Goal: Task Accomplishment & Management: Use online tool/utility

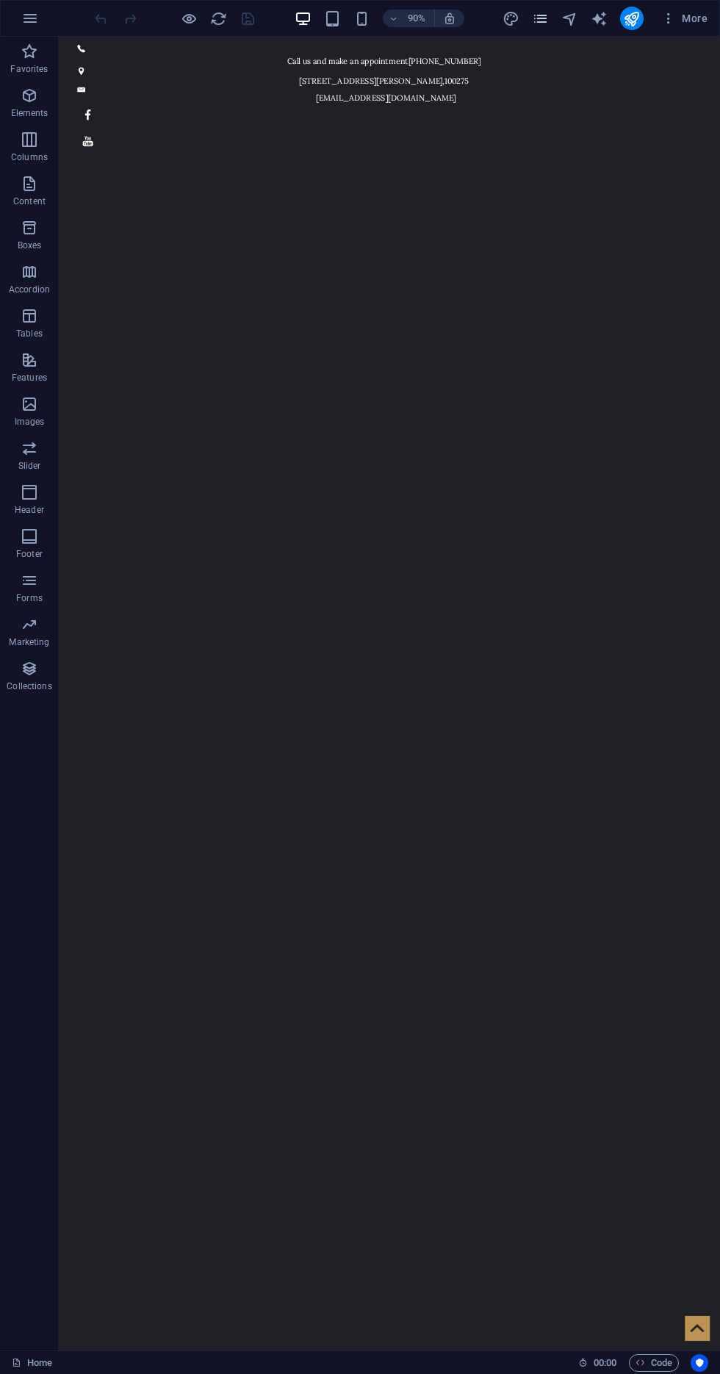
click at [541, 18] on icon "pages" at bounding box center [540, 18] width 17 height 17
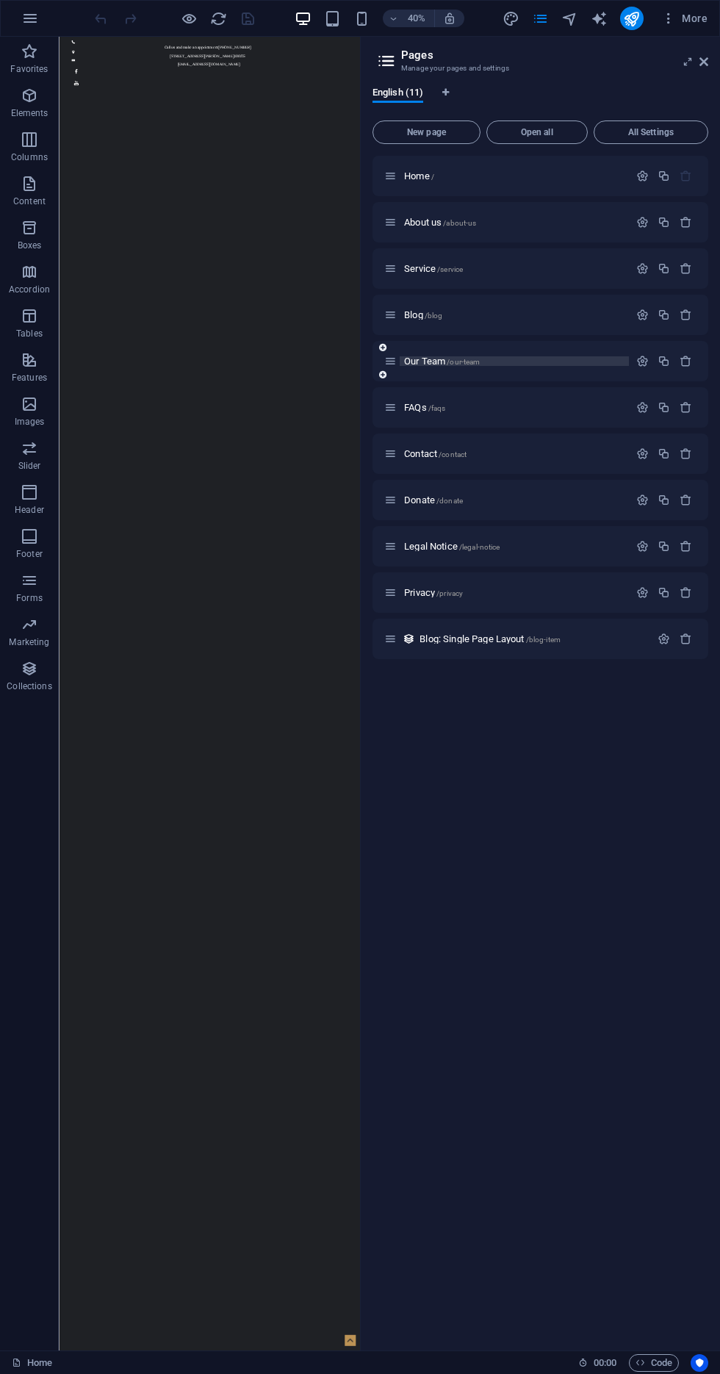
click at [437, 363] on span "Our Team /our-team" at bounding box center [442, 361] width 76 height 11
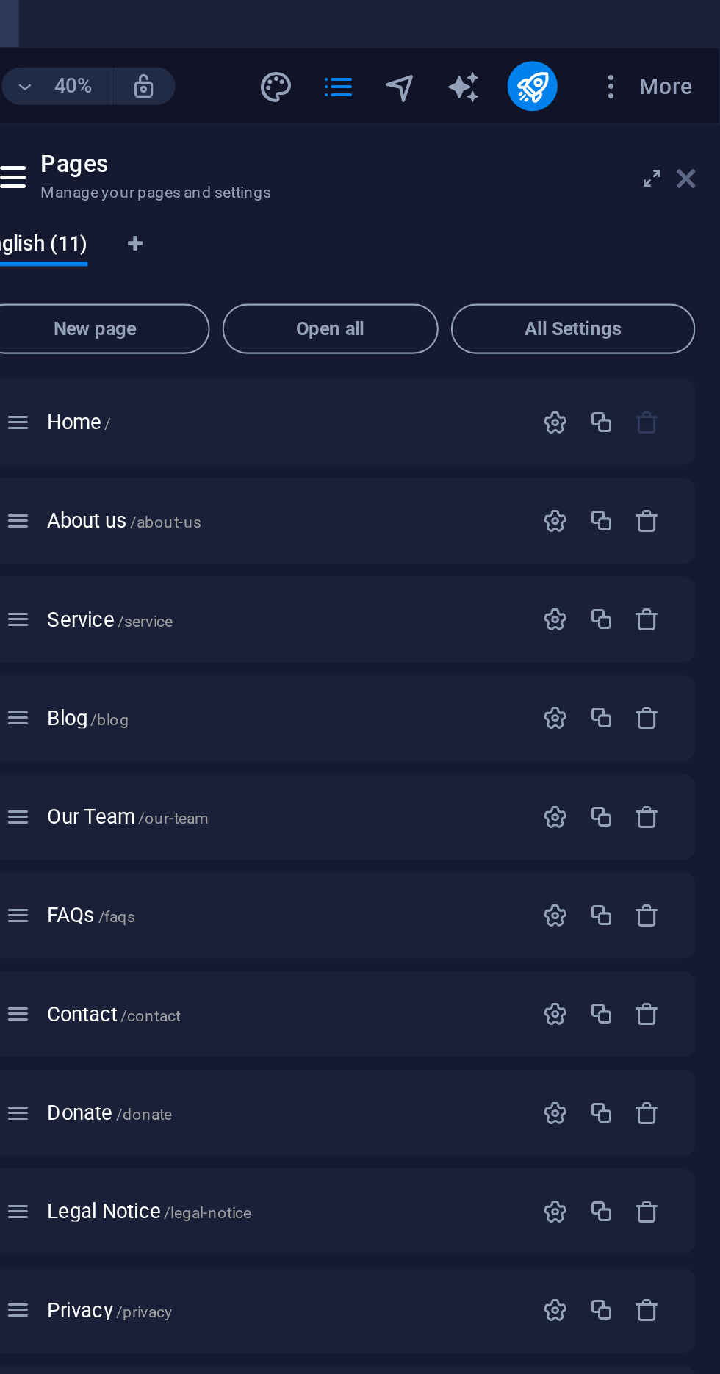
click at [702, 81] on icon at bounding box center [703, 84] width 9 height 12
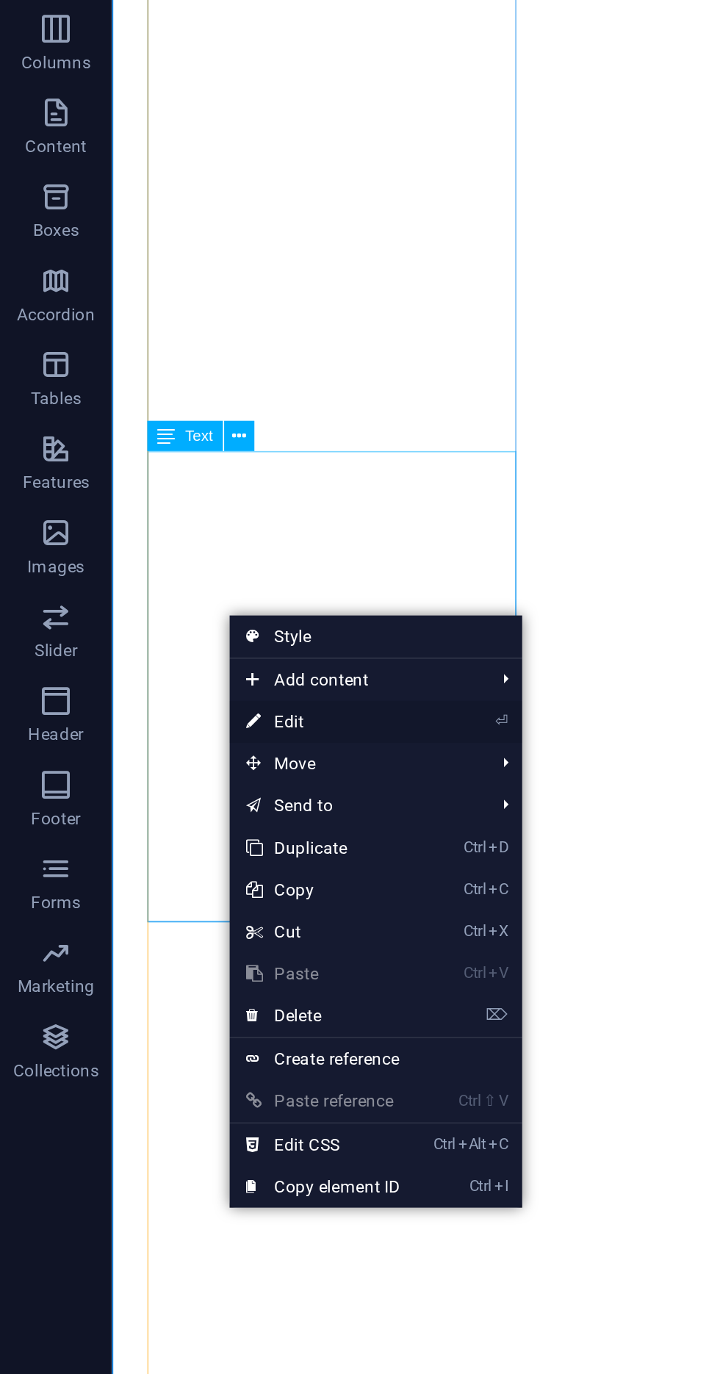
click at [162, 527] on link "⏎ Edit" at bounding box center [169, 525] width 98 height 22
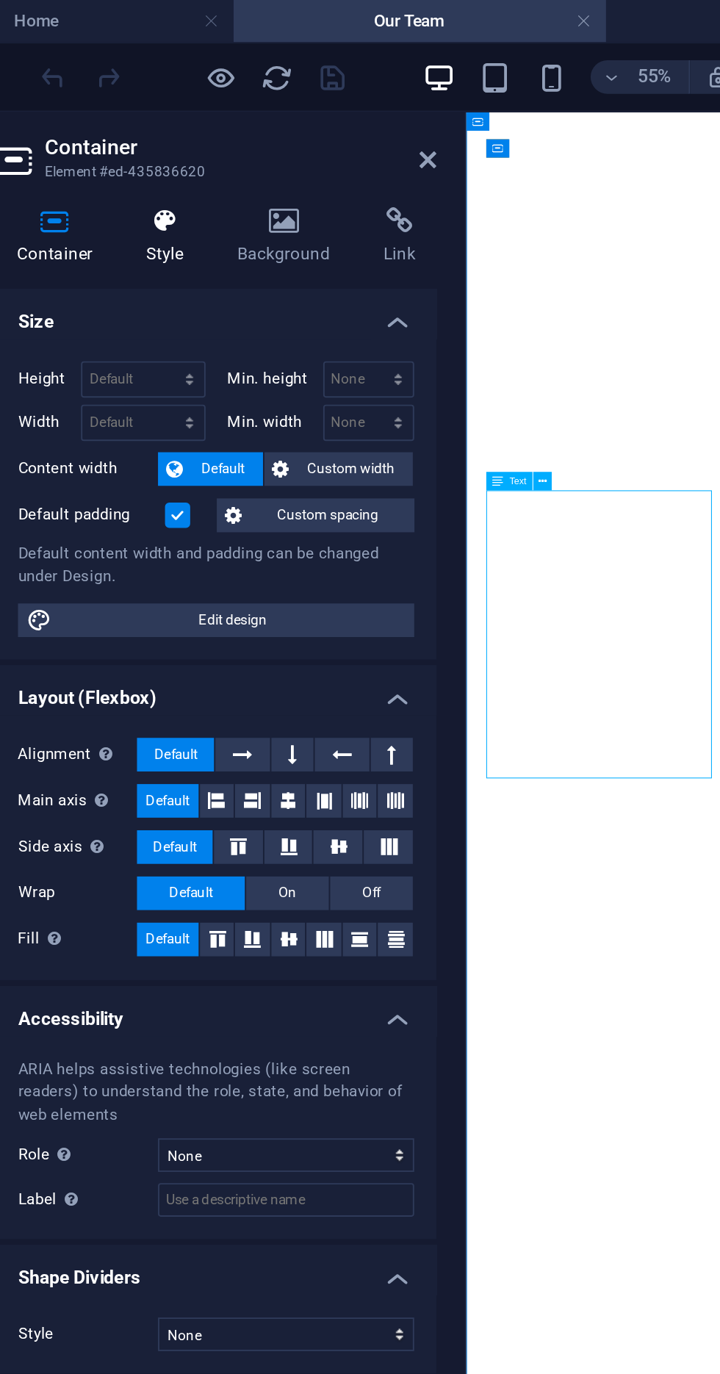
click at [170, 125] on h4 "Style" at bounding box center [163, 124] width 48 height 31
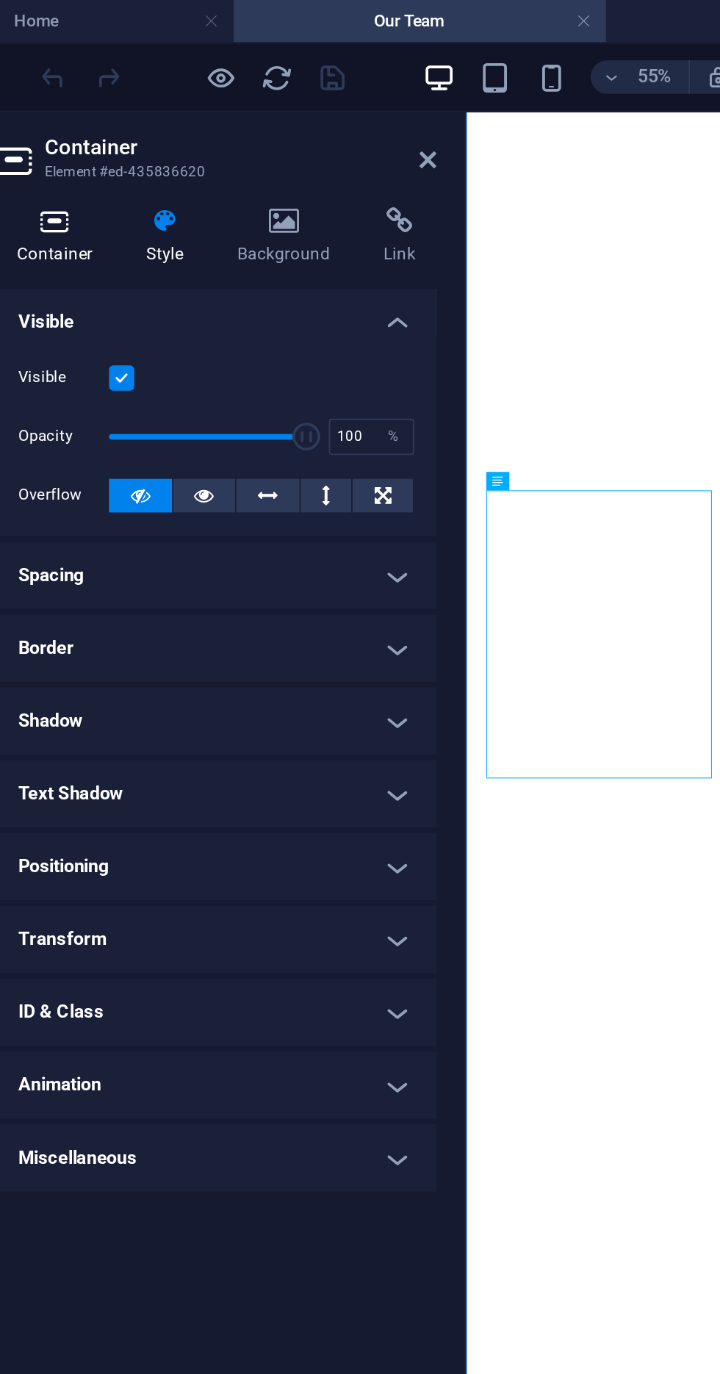
click at [115, 119] on icon at bounding box center [102, 116] width 62 height 15
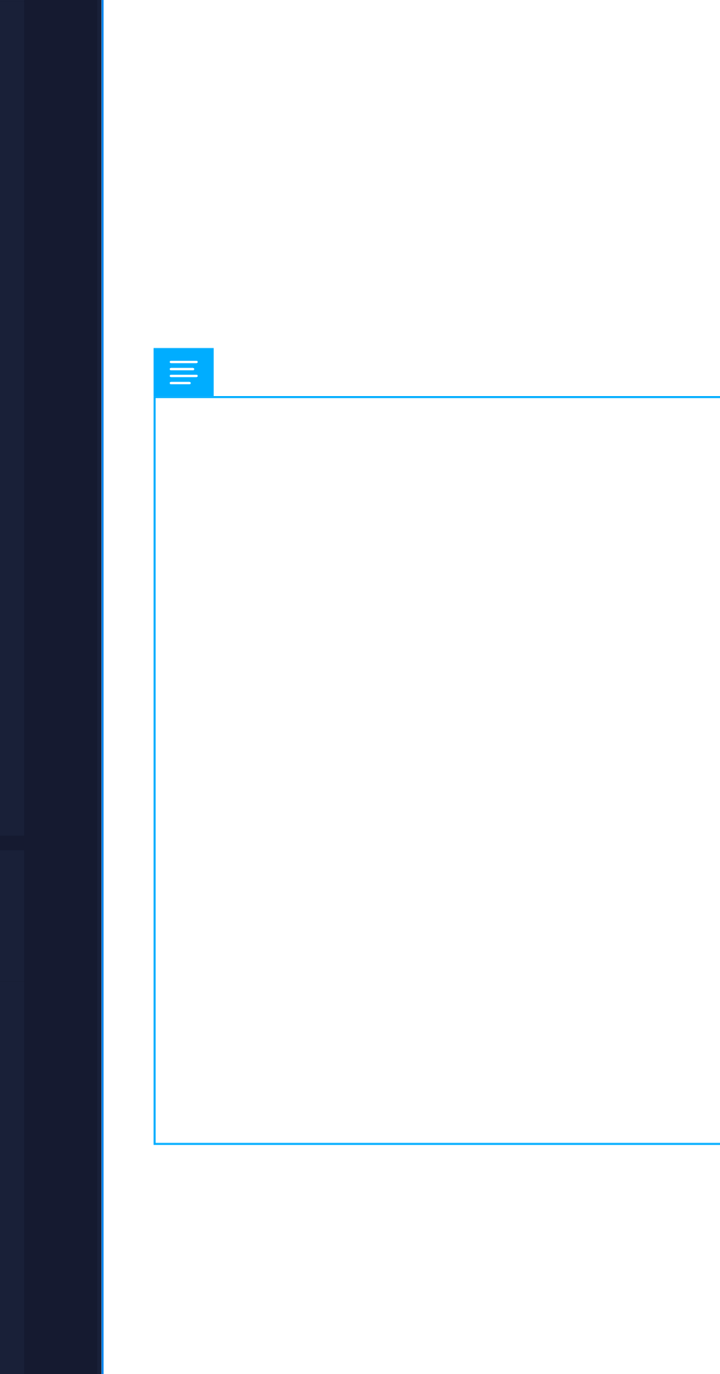
click at [336, 253] on icon at bounding box center [334, 253] width 6 height 10
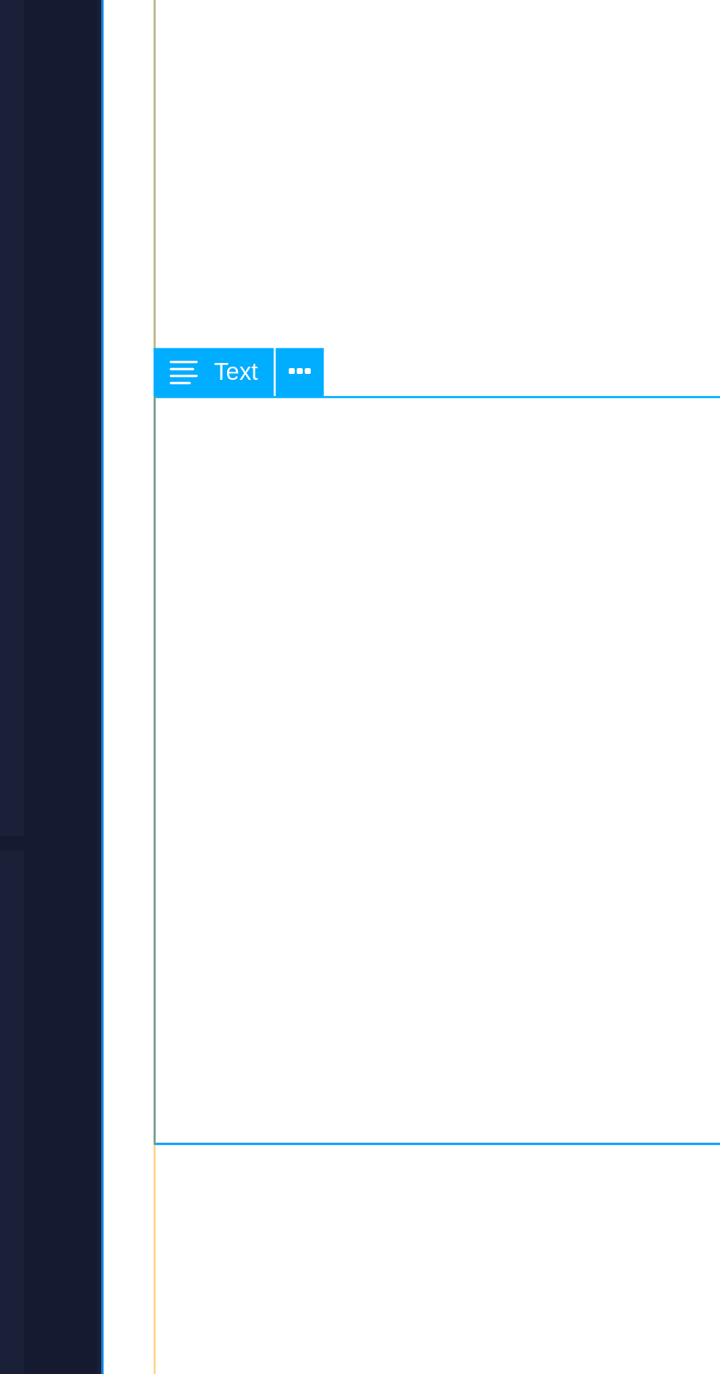
click at [347, 251] on span "Text" at bounding box center [344, 252] width 9 height 5
click at [345, 252] on span "Text" at bounding box center [344, 252] width 9 height 5
click at [359, 253] on icon at bounding box center [358, 252] width 4 height 9
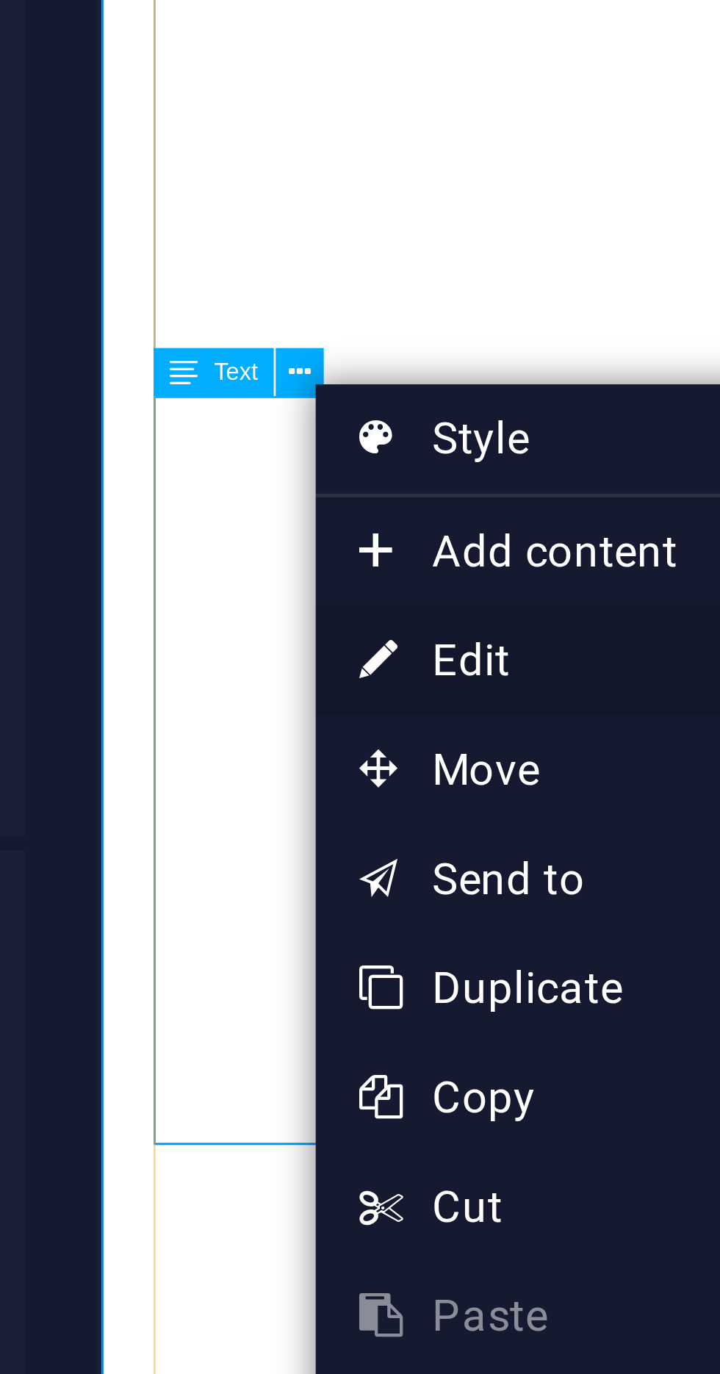
click at [395, 313] on link "⏎ Edit" at bounding box center [410, 311] width 98 height 22
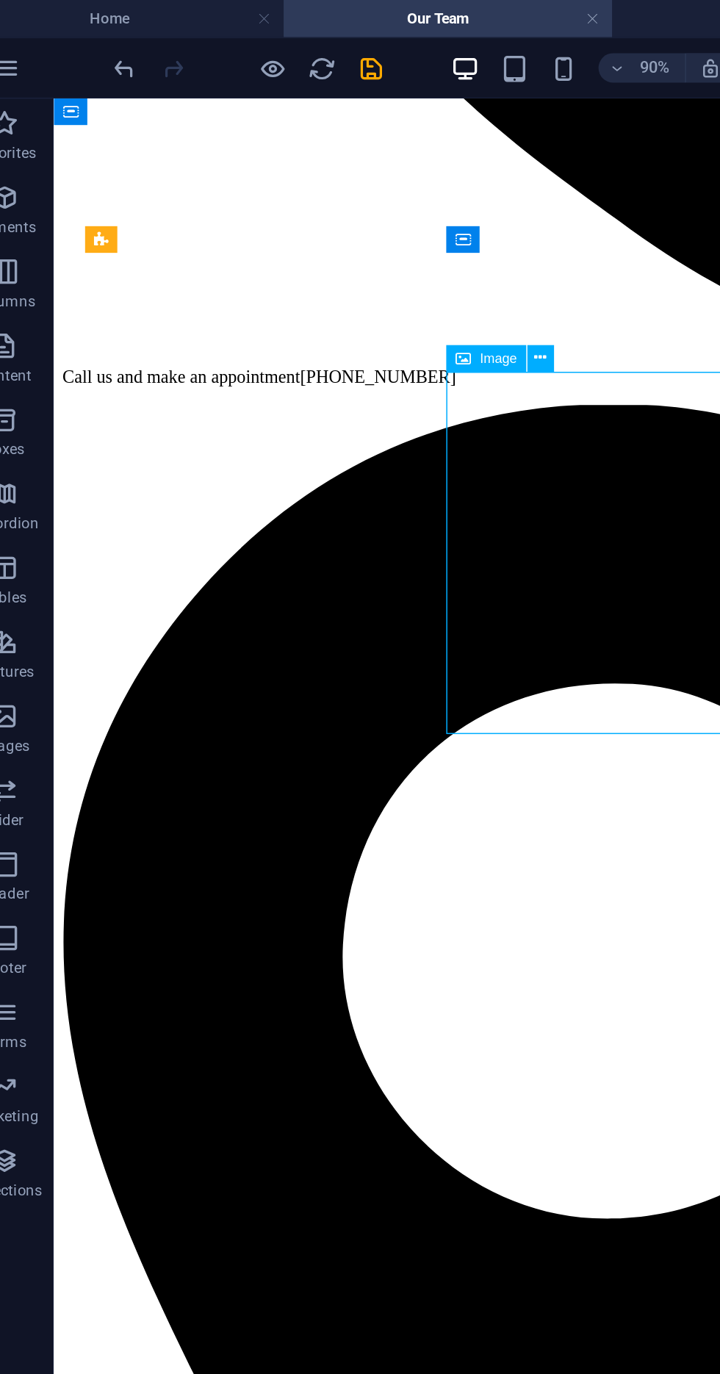
scroll to position [564, 0]
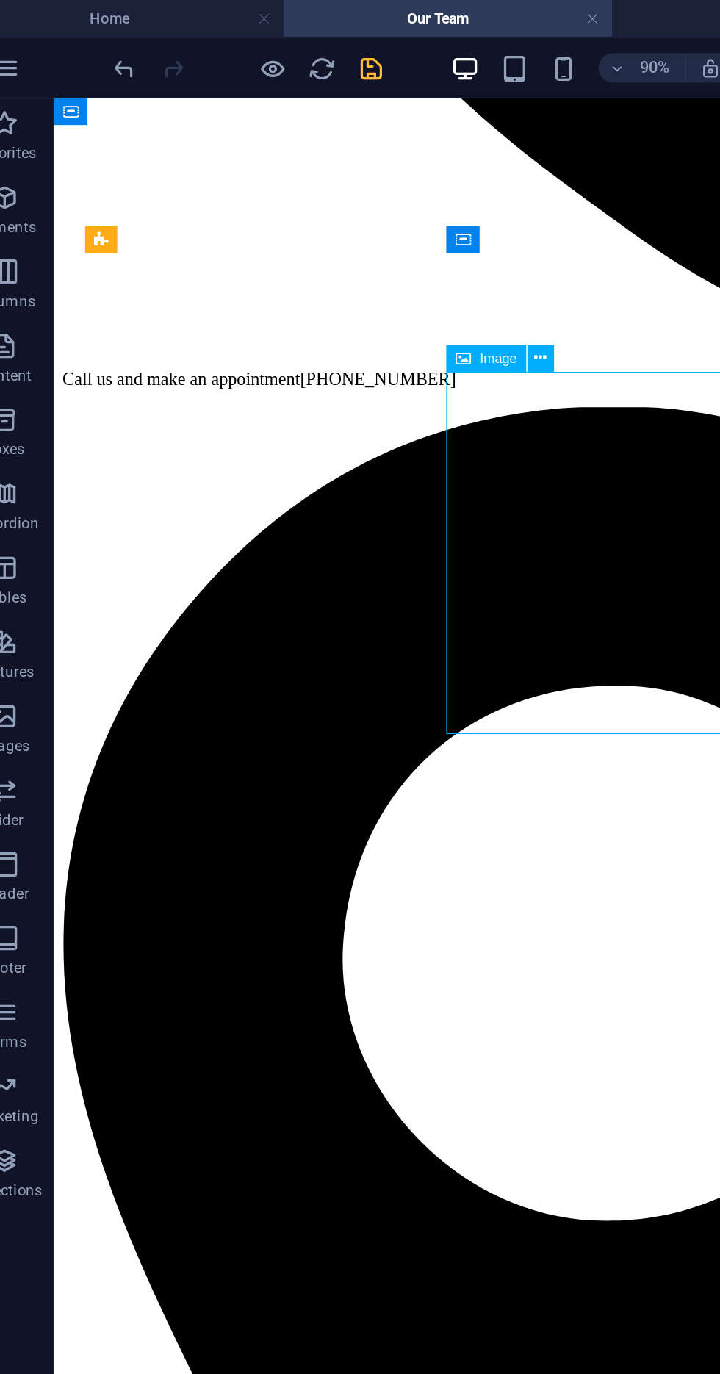
click at [252, 39] on icon "save" at bounding box center [247, 40] width 17 height 17
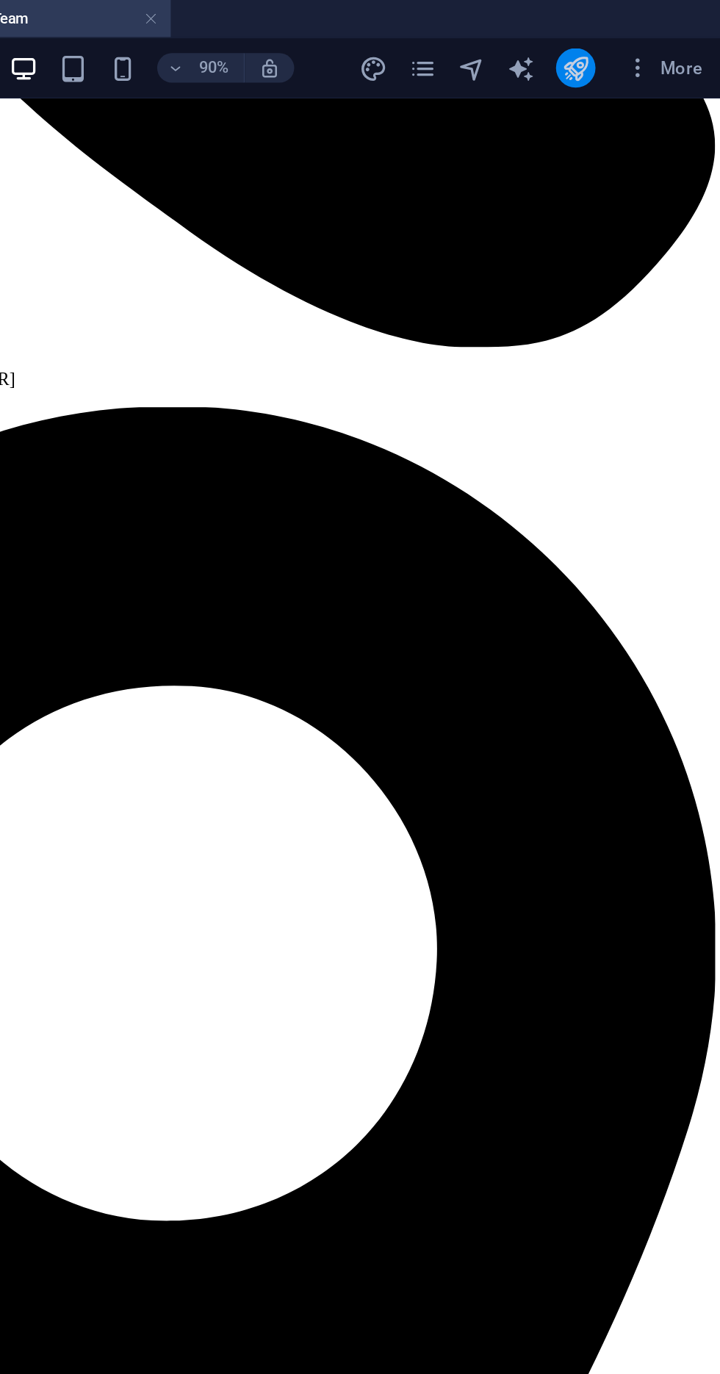
click at [642, 40] on button "publish" at bounding box center [632, 41] width 24 height 24
